Goal: Information Seeking & Learning: Check status

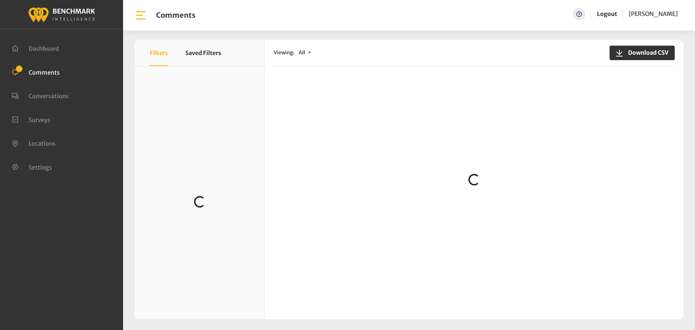
click at [177, 128] on loading "Loading..." at bounding box center [200, 201] width 130 height 270
click at [295, 80] on div "Viewing: All Download CSV Loading..." at bounding box center [474, 179] width 418 height 279
